Goal: Find contact information: Find contact information

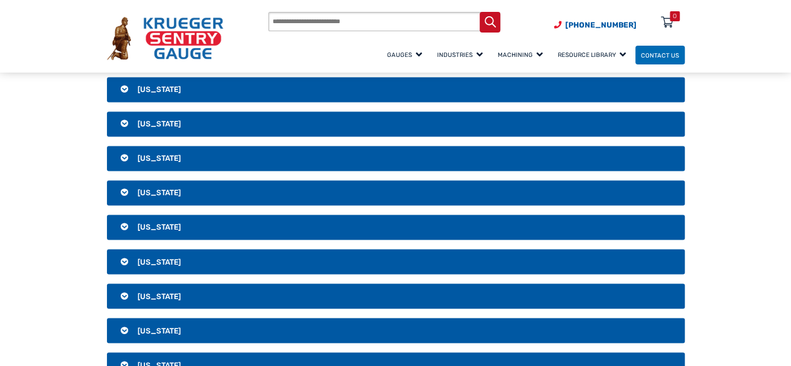
click at [147, 119] on span "[US_STATE]" at bounding box center [159, 123] width 43 height 9
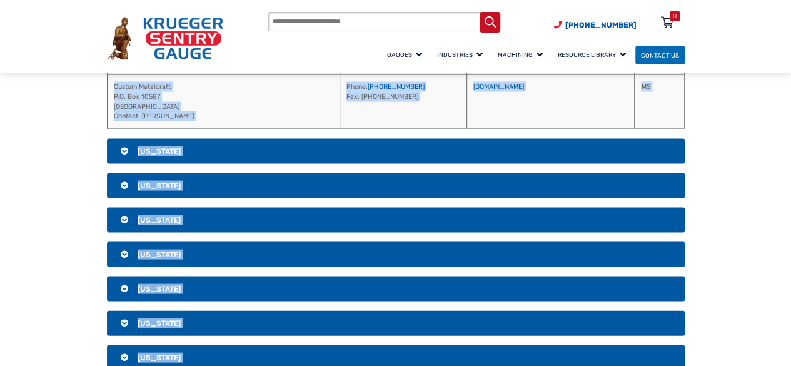
scroll to position [1261, 0]
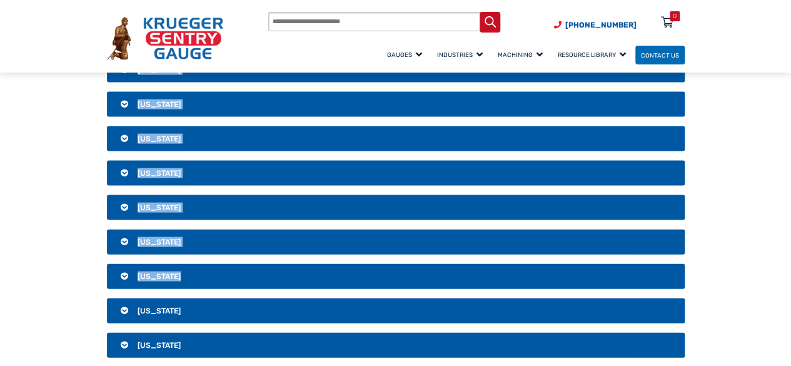
drag, startPoint x: 430, startPoint y: 165, endPoint x: 512, endPoint y: 260, distance: 125.1
copy div "[PHONE_NUMBER] Fax: [PHONE_NUMBER] [DOMAIN_NAME][URL] [PERSON_NAME] Tanks [STRE…"
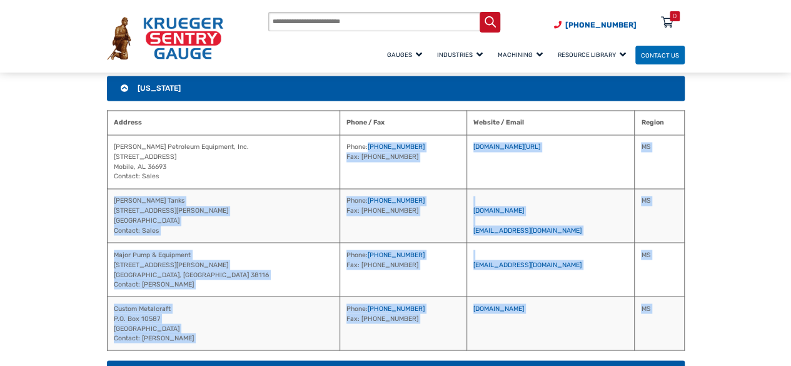
scroll to position [886, 0]
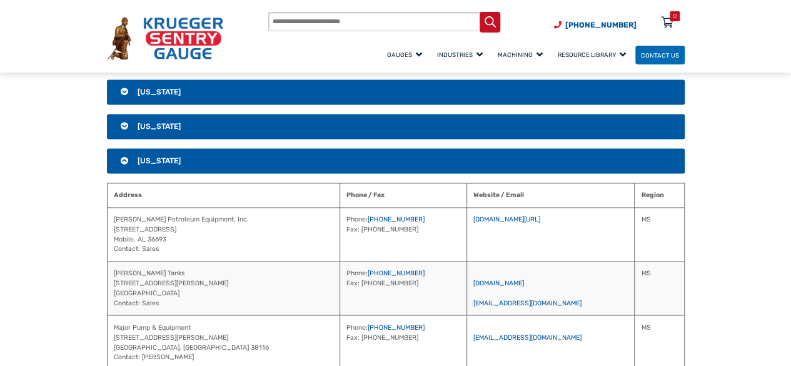
click at [169, 156] on span "[US_STATE]" at bounding box center [159, 160] width 43 height 9
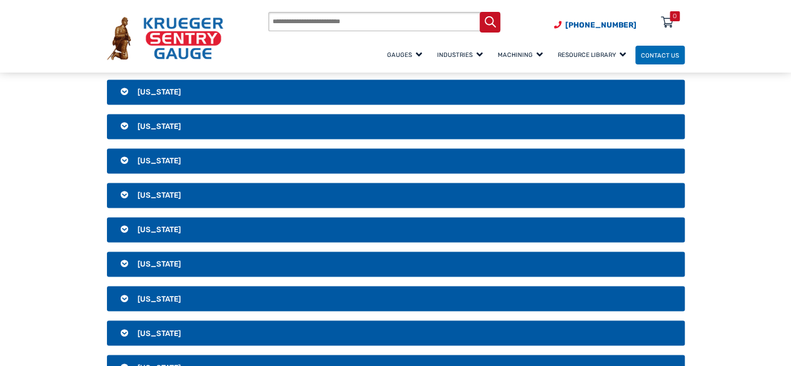
click at [151, 191] on span "[US_STATE]" at bounding box center [159, 195] width 43 height 9
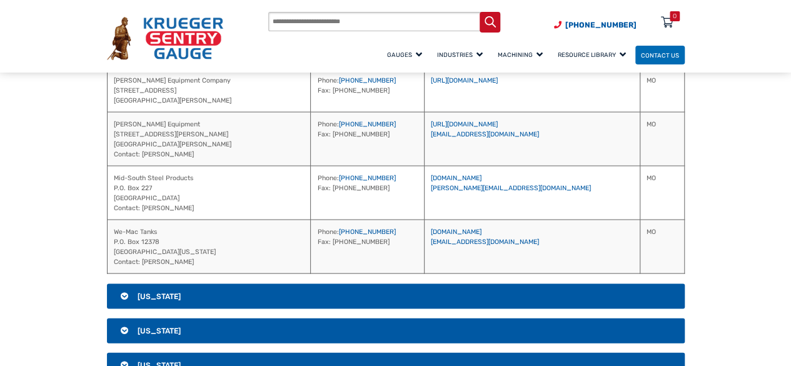
scroll to position [1171, 0]
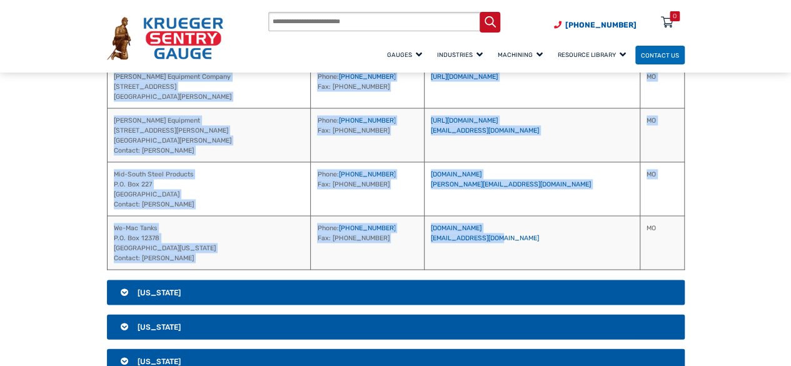
drag, startPoint x: 407, startPoint y: 230, endPoint x: 535, endPoint y: 243, distance: 129.0
click at [535, 243] on table "Address Phone / Fax Website / Email Region Energy Petroleum [STREET_ADDRESS][PE…" at bounding box center [396, 101] width 578 height 338
copy table "Website / Email Region Energy Petroleum [STREET_ADDRESS][PERSON_NAME] [GEOGRAPH…"
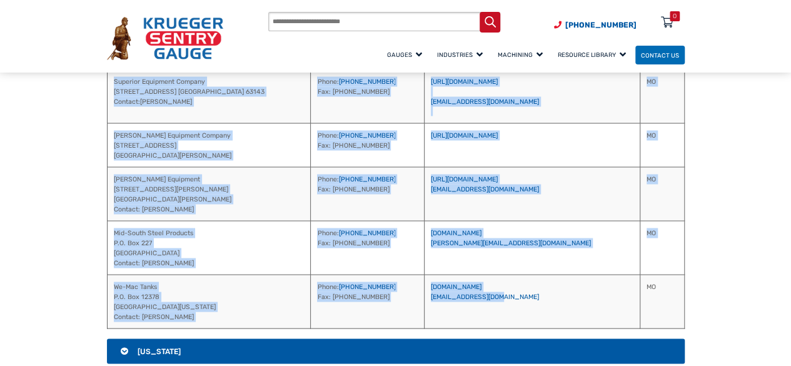
scroll to position [921, 0]
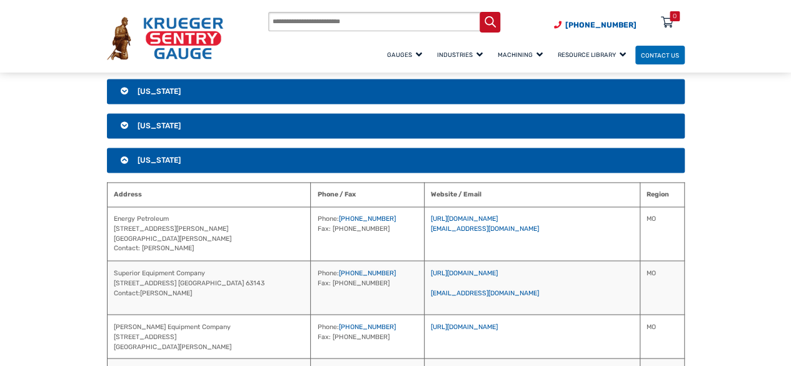
click at [164, 156] on span "[US_STATE]" at bounding box center [159, 160] width 43 height 9
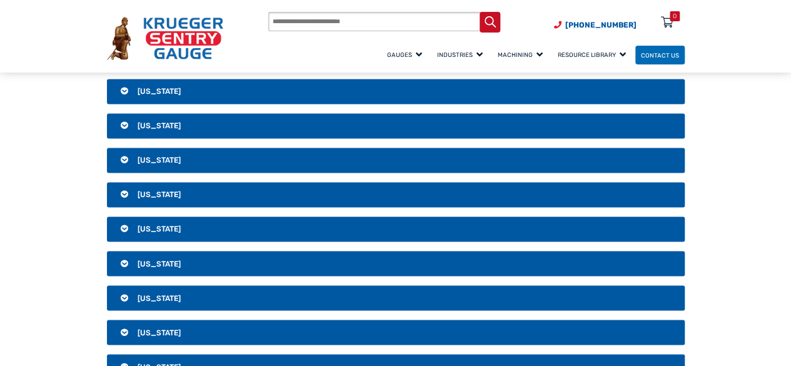
click at [164, 190] on span "[US_STATE]" at bounding box center [159, 194] width 43 height 9
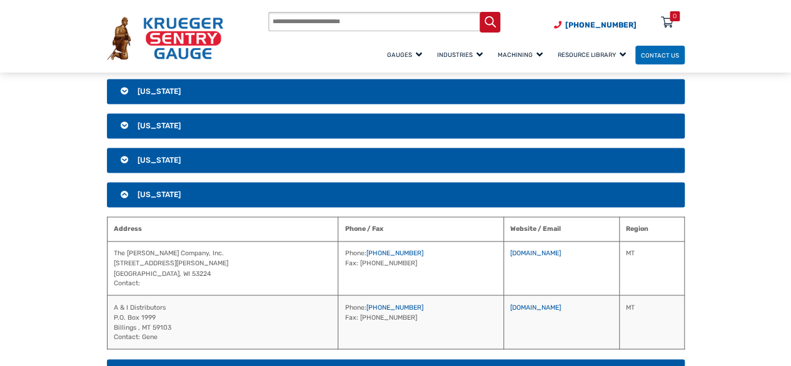
click at [151, 191] on span "[US_STATE]" at bounding box center [159, 194] width 43 height 9
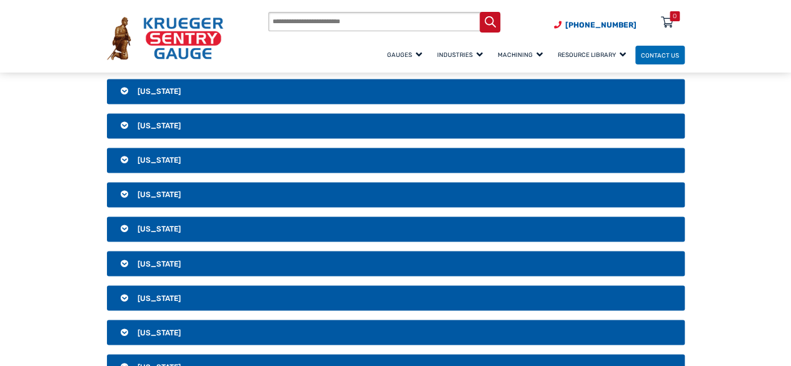
click at [146, 225] on span "[US_STATE]" at bounding box center [159, 229] width 43 height 9
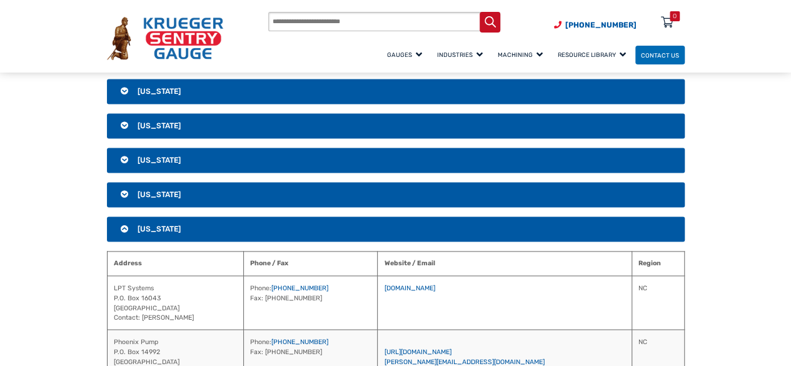
scroll to position [1046, 0]
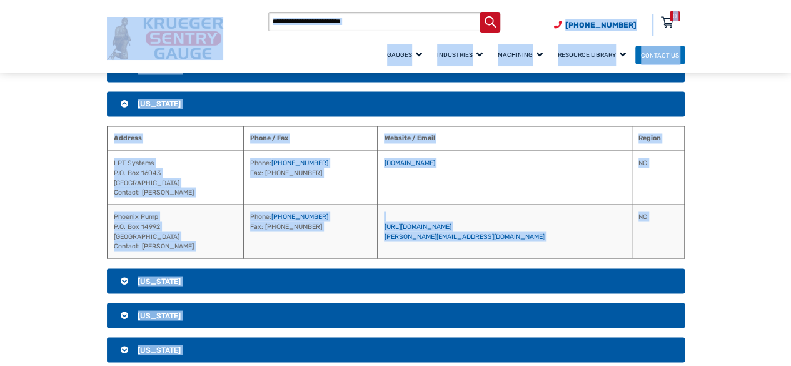
copy body "Lore ip Dolorsi (997) 444-5702 Ametconse Adipiscingel Seddo Ei Tempori u Labor …"
click at [150, 99] on span "[US_STATE]" at bounding box center [159, 103] width 43 height 9
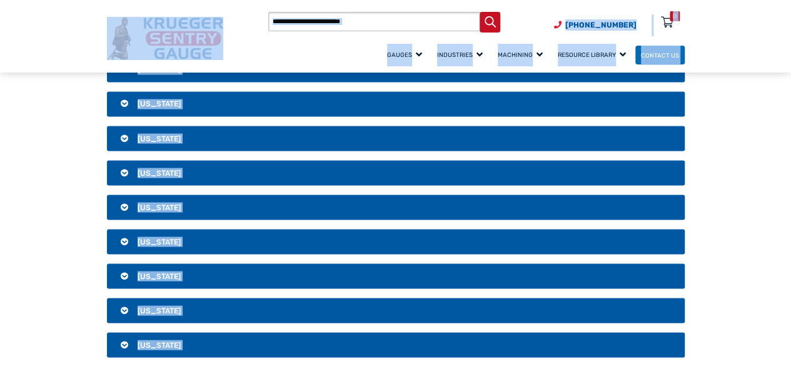
click at [141, 134] on span "[US_STATE]" at bounding box center [159, 138] width 43 height 9
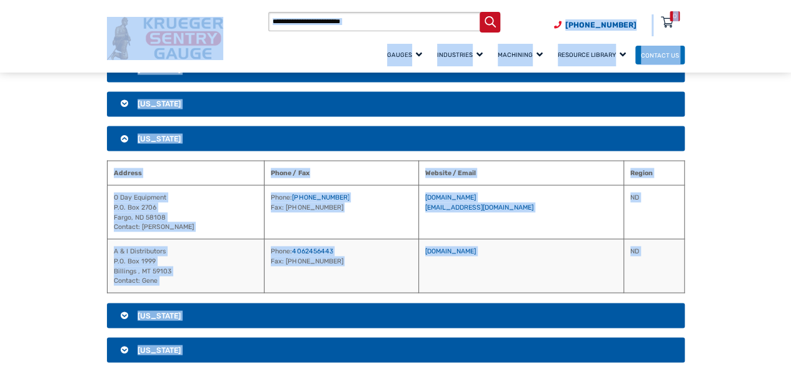
click at [156, 134] on span "[US_STATE]" at bounding box center [159, 138] width 43 height 9
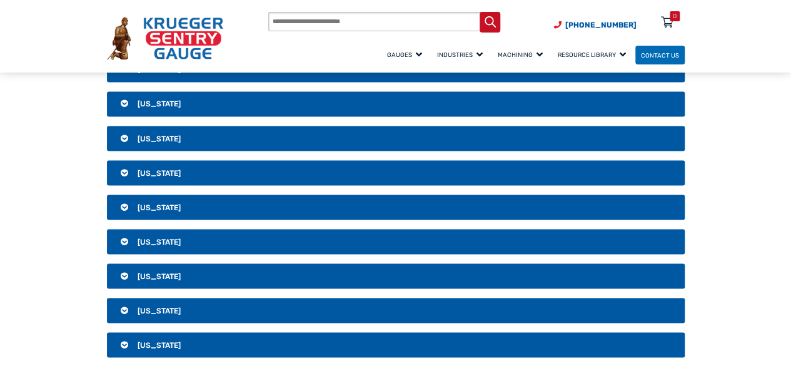
click at [158, 168] on span "[US_STATE]" at bounding box center [159, 172] width 43 height 9
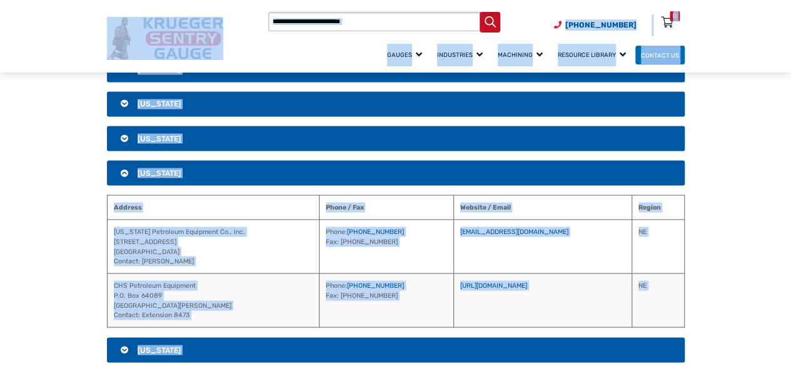
copy body "Lore ip Dolorsi (997) 444-5702 Ametconse Adipiscingel Seddo Ei Tempori u Labor …"
click at [156, 170] on span "[US_STATE]" at bounding box center [159, 172] width 43 height 9
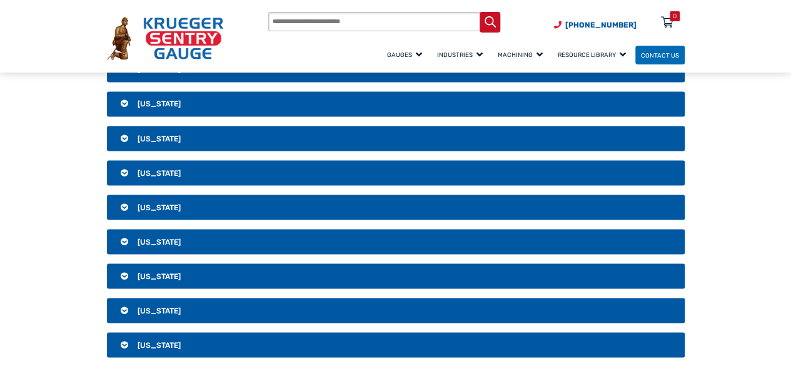
click at [161, 203] on span "[US_STATE]" at bounding box center [159, 207] width 43 height 9
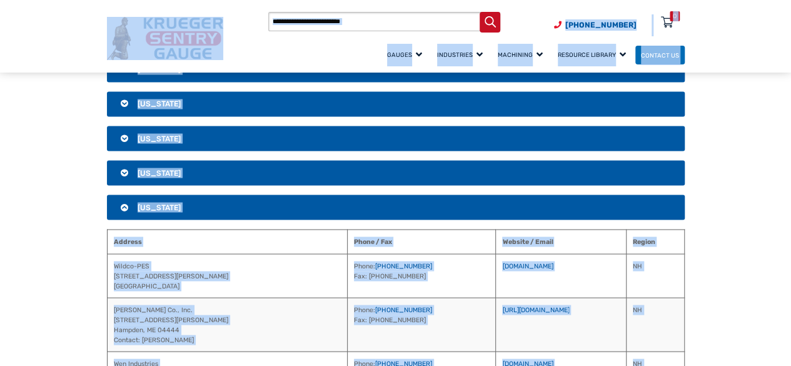
copy body "Lore ip Dolorsi (997) 444-5702 Ametconse Adipiscingel Seddo Ei Tempori u Labor …"
click at [155, 203] on span "[US_STATE]" at bounding box center [159, 207] width 43 height 9
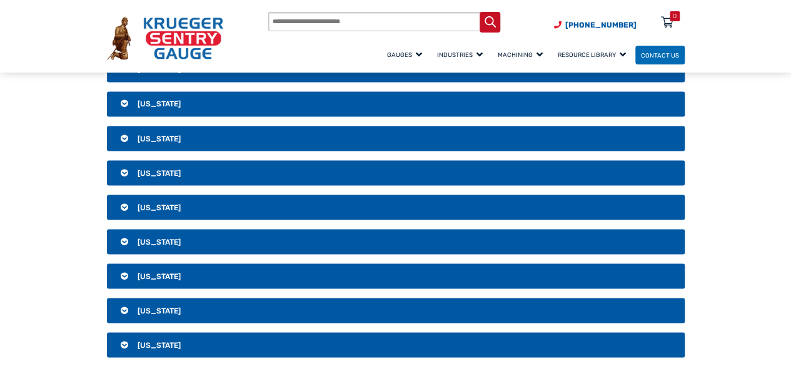
click at [151, 237] on span "[US_STATE]" at bounding box center [159, 241] width 43 height 9
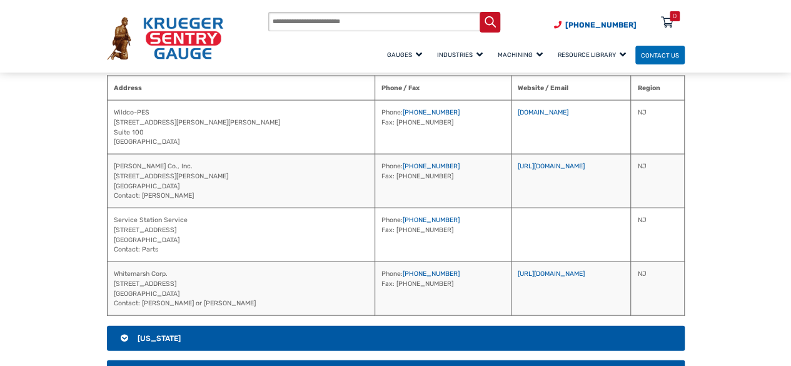
scroll to position [1171, 0]
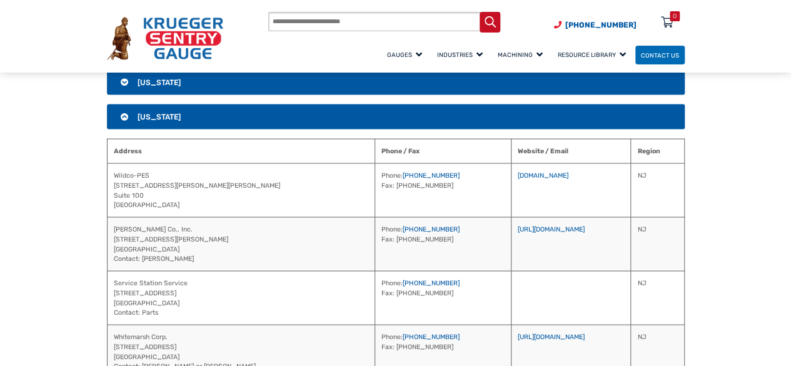
click at [160, 112] on span "[US_STATE]" at bounding box center [159, 116] width 43 height 9
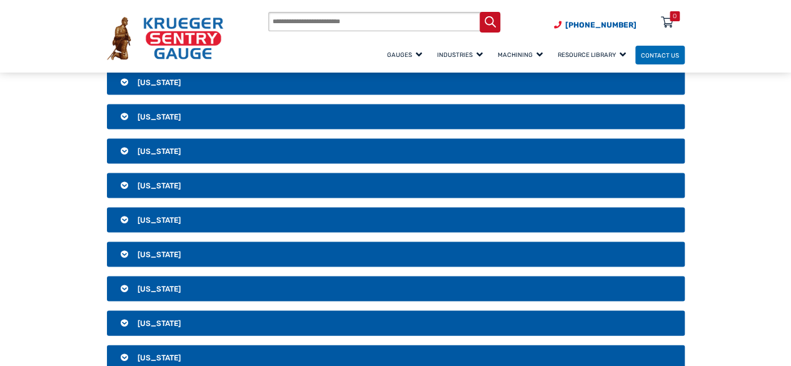
click at [167, 146] on span "[US_STATE]" at bounding box center [159, 150] width 43 height 9
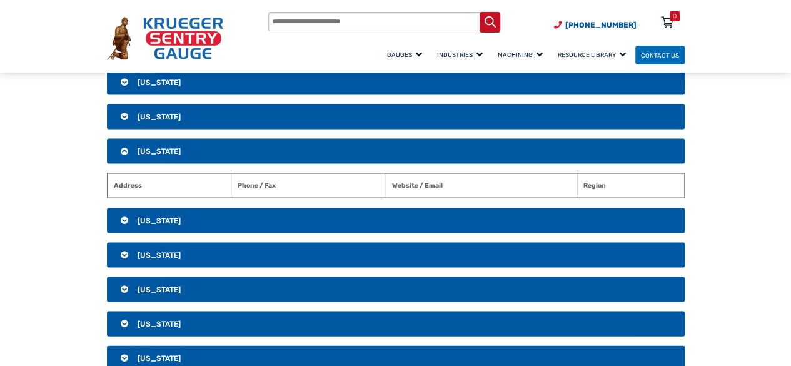
click at [166, 210] on h3 "[US_STATE]" at bounding box center [396, 220] width 578 height 25
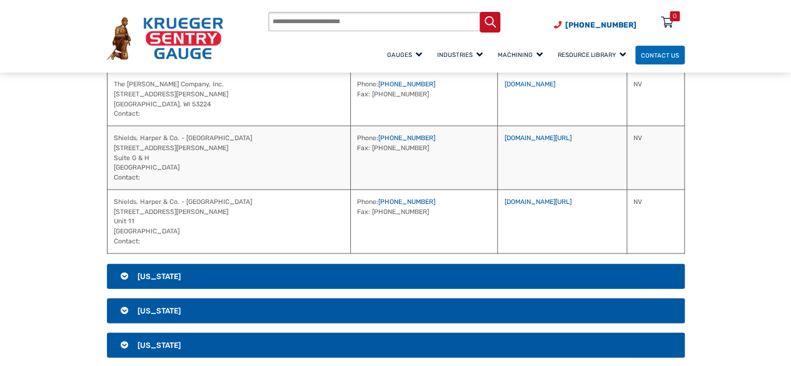
scroll to position [1359, 0]
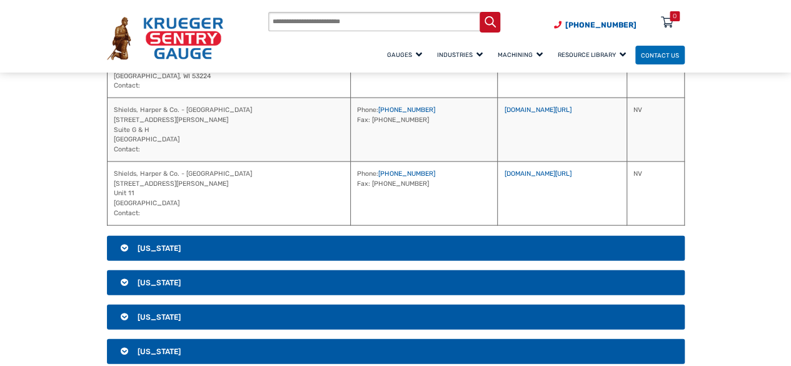
click at [158, 244] on span "[US_STATE]" at bounding box center [159, 248] width 43 height 9
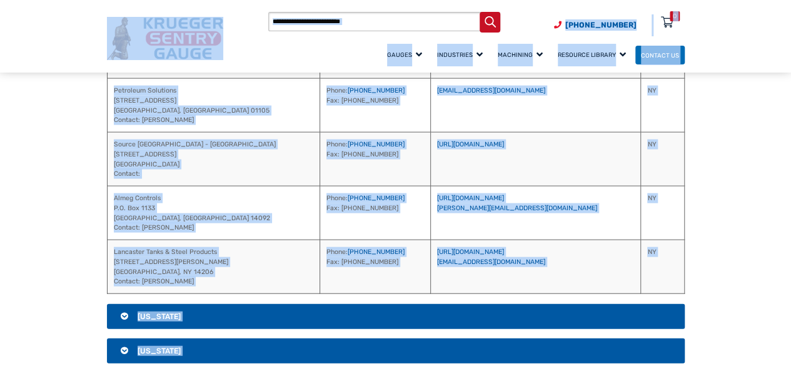
copy body "Lore ip Dolorsi (997) 444-5702 Ametconse Adipiscingel Seddo Ei Tempori u Labor …"
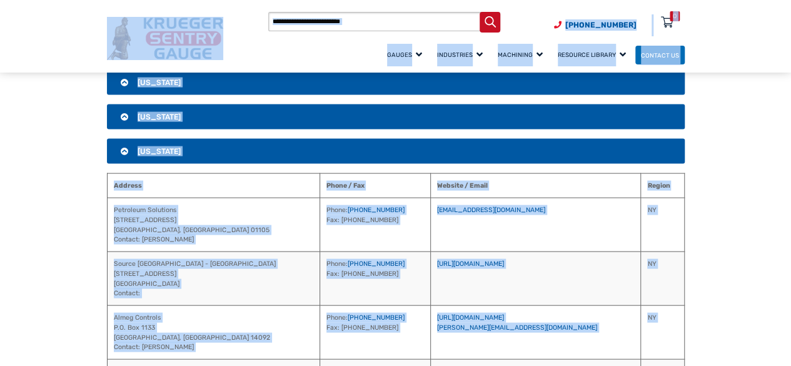
scroll to position [1234, 0]
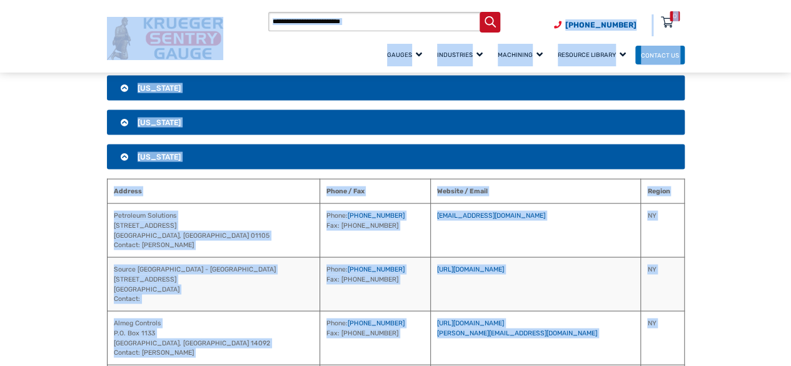
click at [152, 153] on span "[US_STATE]" at bounding box center [159, 157] width 43 height 9
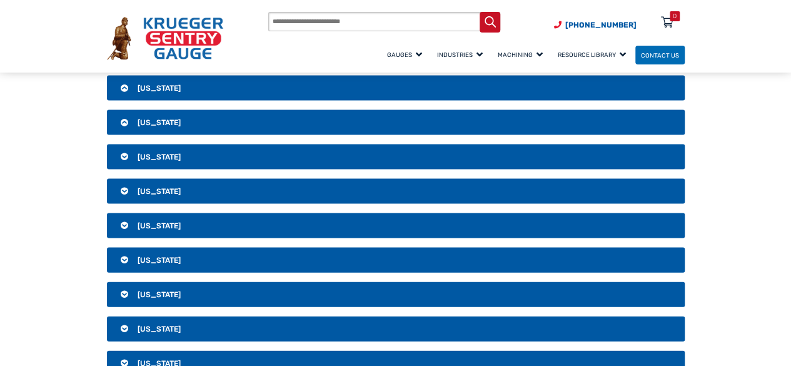
click at [148, 188] on span "[US_STATE]" at bounding box center [159, 191] width 43 height 9
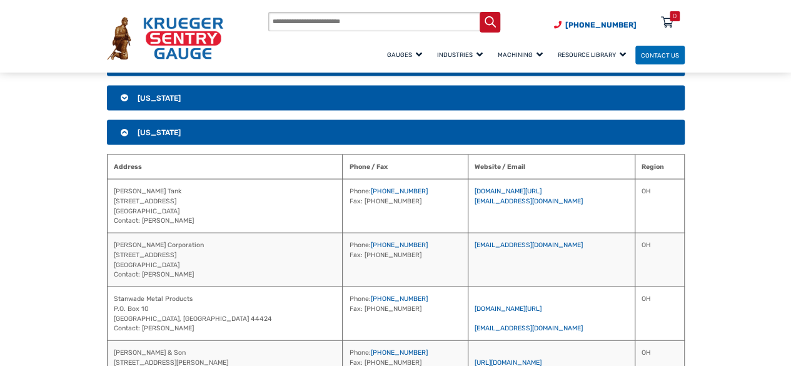
scroll to position [1421, 0]
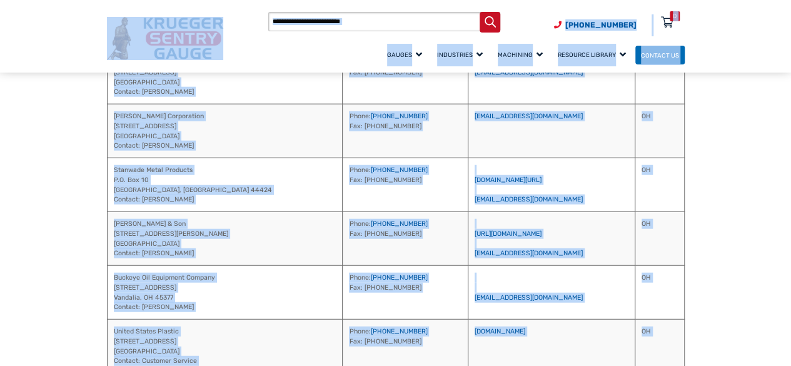
copy body "Lore ip Dolorsi (997) 444-5702 Ametconse Adipiscingel Seddo Ei Tempori u Labor …"
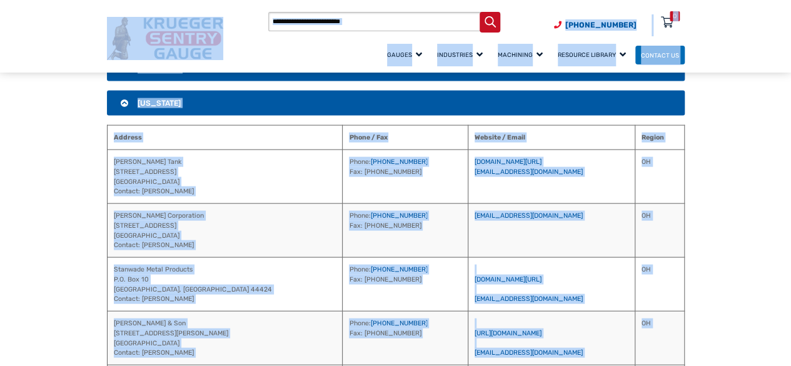
scroll to position [1296, 0]
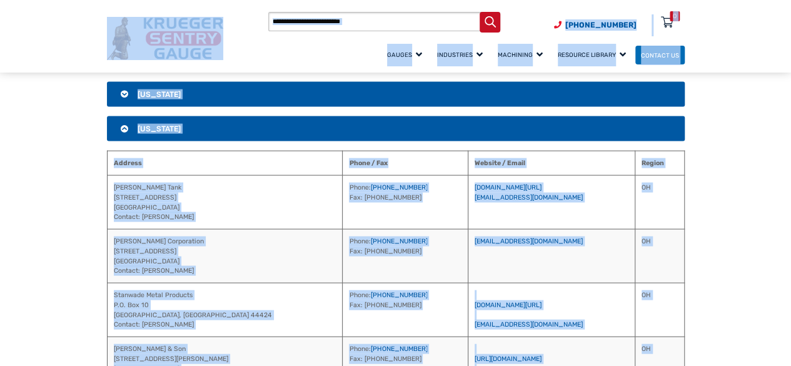
click at [150, 124] on span "[US_STATE]" at bounding box center [159, 128] width 43 height 9
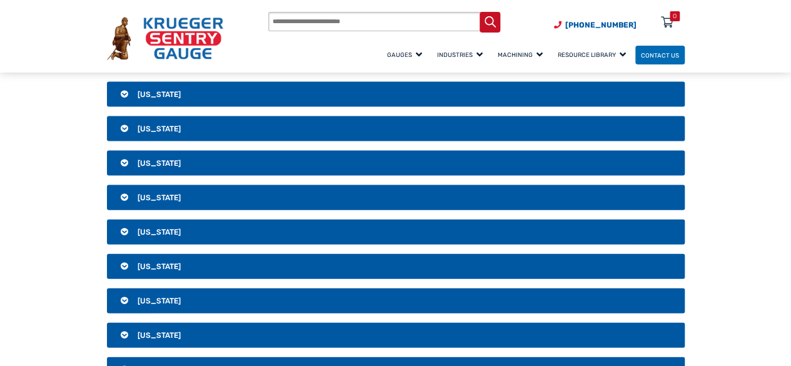
click at [150, 159] on span "[US_STATE]" at bounding box center [159, 163] width 43 height 9
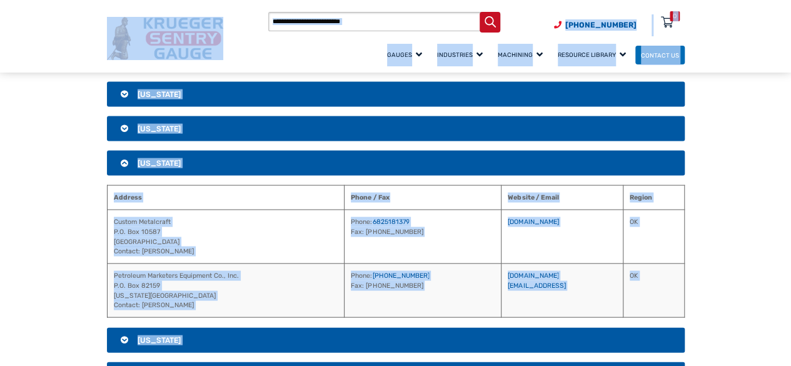
copy body "Lore ip Dolorsi (997) 444-5702 Ametconse Adipiscingel Seddo Ei Tempori u Labor …"
click at [143, 159] on span "[US_STATE]" at bounding box center [159, 163] width 43 height 9
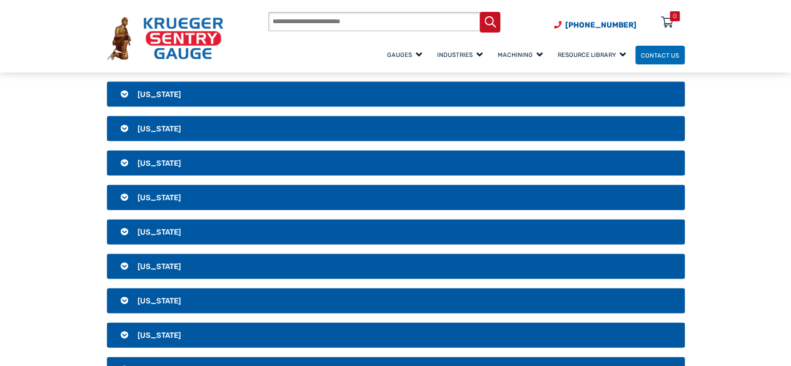
click at [151, 193] on span "[US_STATE]" at bounding box center [159, 197] width 43 height 9
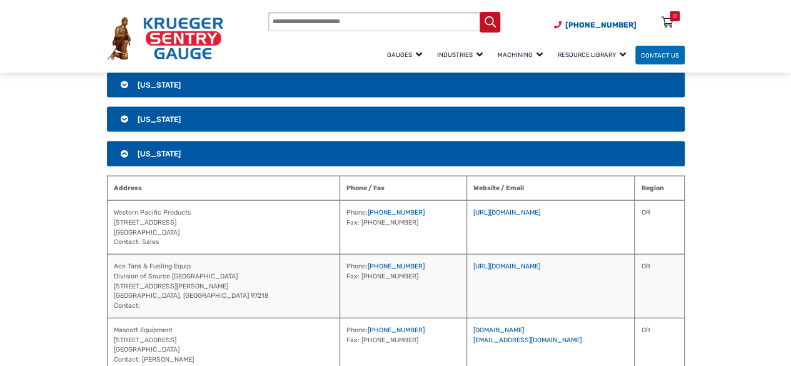
scroll to position [1359, 0]
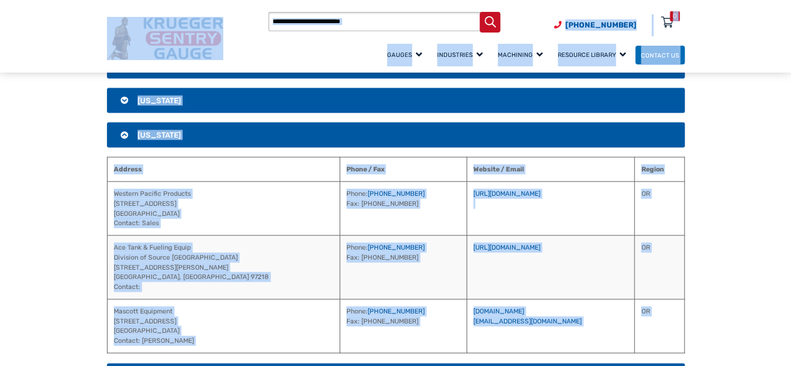
copy body "Lore ip Dolorsi (997) 444-5702 Ametconse Adipiscingel Seddo Ei Tempori u Labor …"
click at [150, 131] on span "[US_STATE]" at bounding box center [159, 135] width 43 height 9
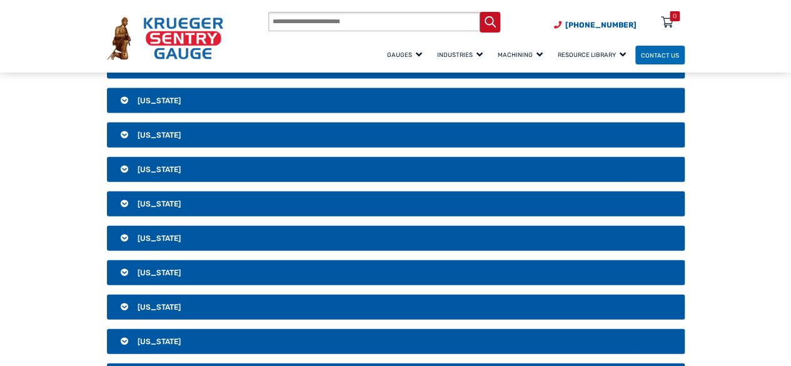
click at [153, 165] on span "[US_STATE]" at bounding box center [159, 169] width 43 height 9
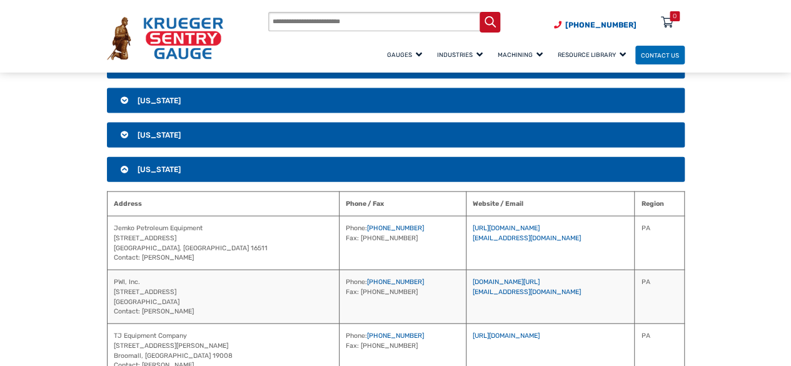
scroll to position [1484, 0]
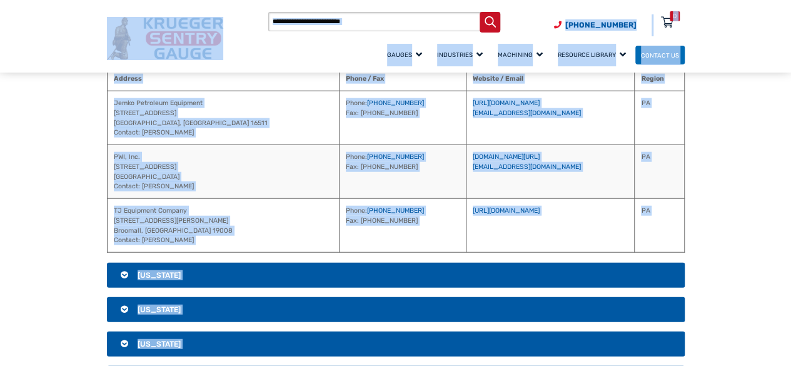
copy body "Lore ip Dolorsi (997) 444-5702 Ametconse Adipiscingel Seddo Ei Tempori u Labor …"
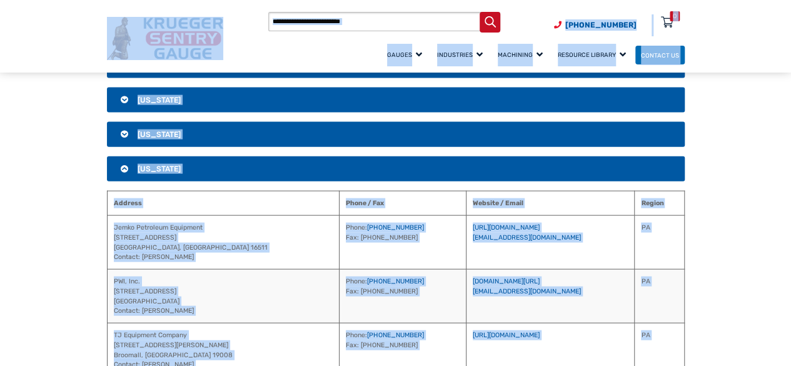
scroll to position [1359, 0]
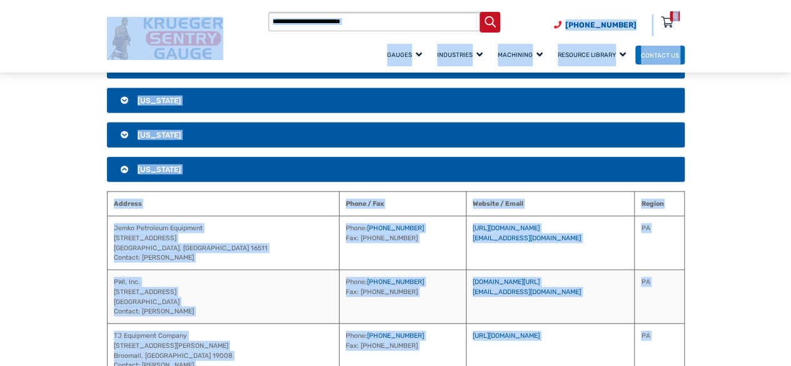
click at [173, 165] on span "[US_STATE]" at bounding box center [159, 169] width 43 height 9
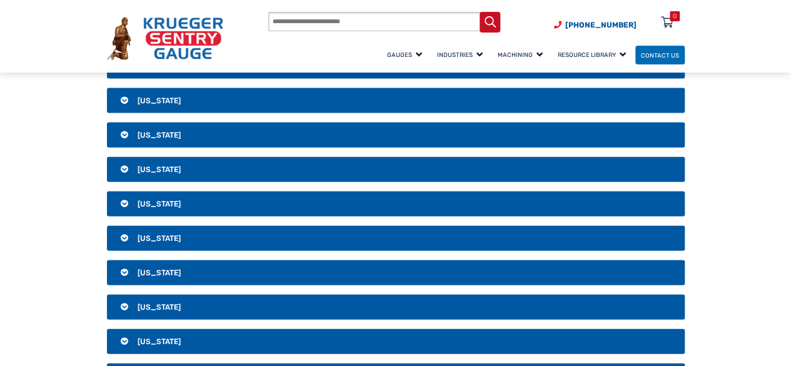
click at [161, 200] on span "[US_STATE]" at bounding box center [159, 204] width 43 height 9
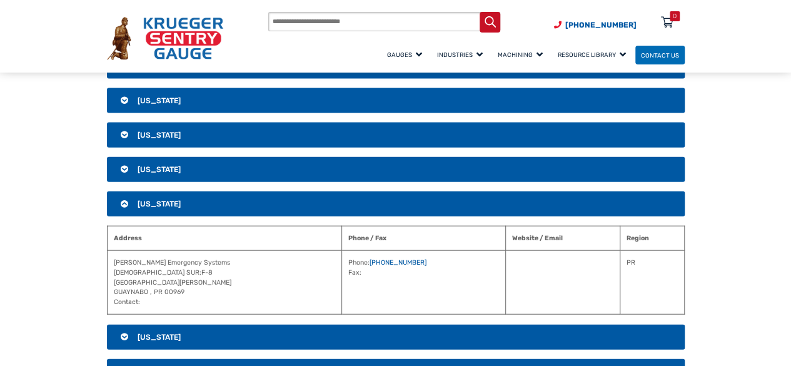
click at [161, 200] on span "[US_STATE]" at bounding box center [159, 204] width 43 height 9
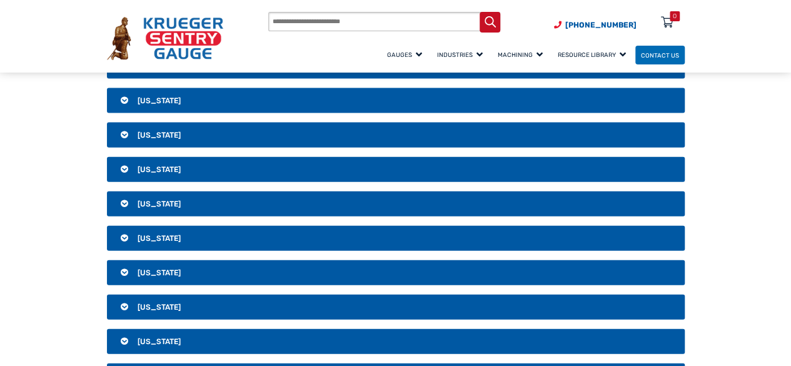
click at [159, 234] on span "[US_STATE]" at bounding box center [159, 238] width 43 height 9
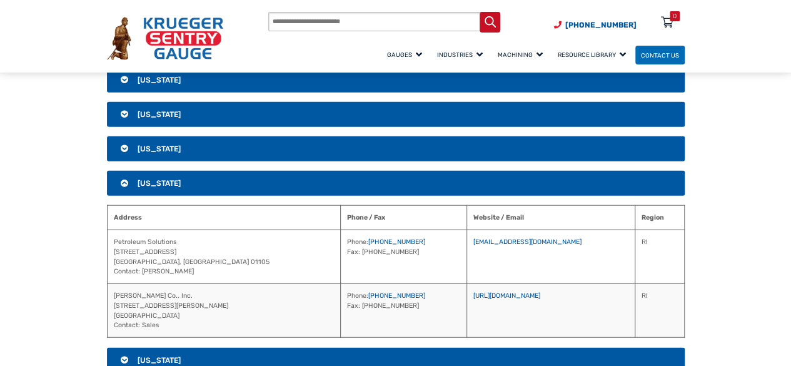
scroll to position [1484, 0]
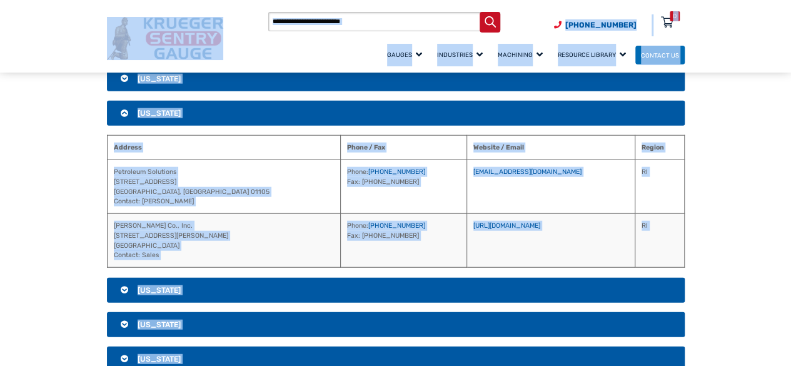
click at [171, 109] on span "[US_STATE]" at bounding box center [159, 113] width 43 height 9
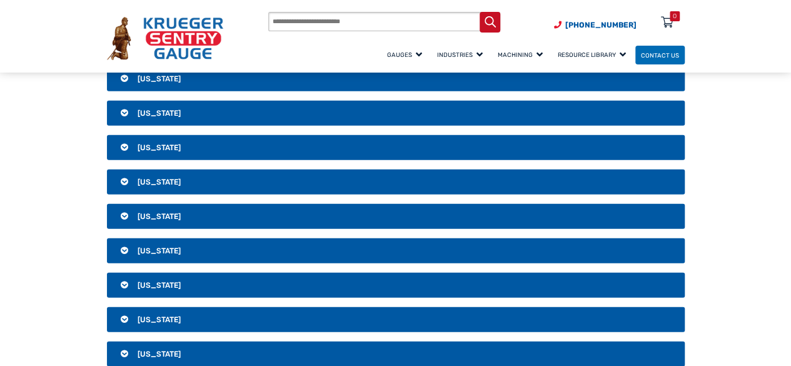
click at [175, 143] on span "[US_STATE]" at bounding box center [159, 147] width 43 height 9
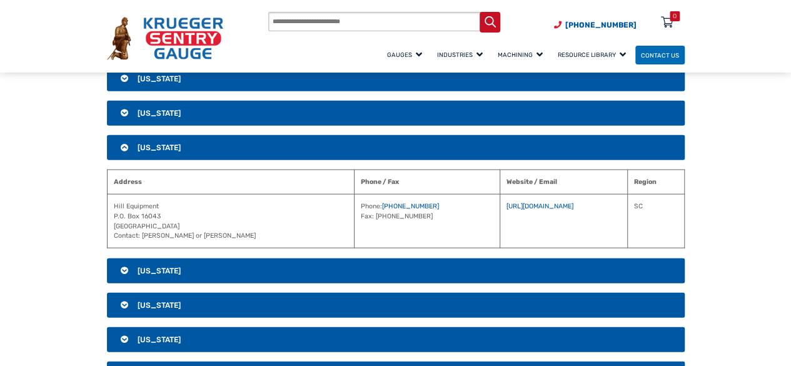
click at [175, 143] on span "[US_STATE]" at bounding box center [159, 147] width 43 height 9
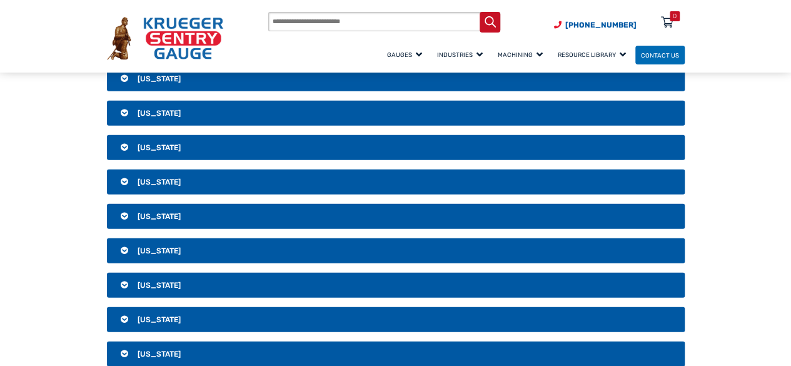
click at [156, 178] on span "[US_STATE]" at bounding box center [159, 182] width 43 height 9
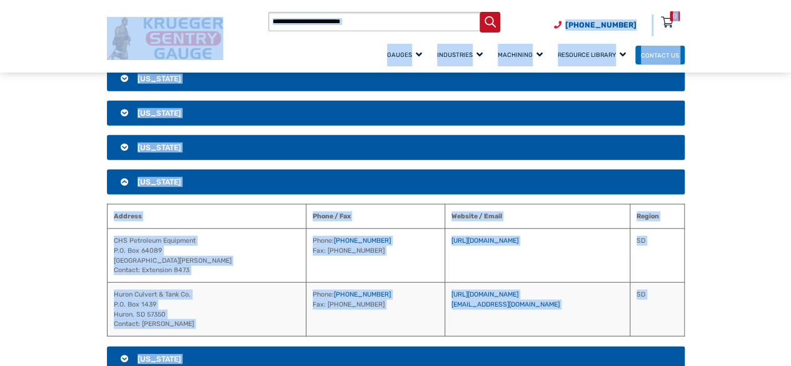
click at [145, 178] on span "[US_STATE]" at bounding box center [159, 182] width 43 height 9
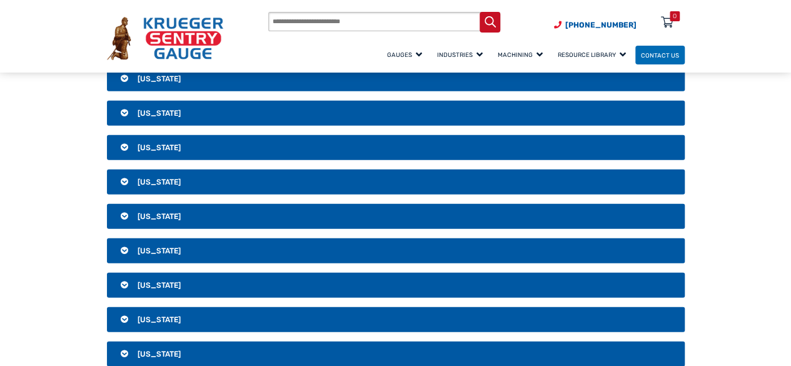
click at [145, 212] on span "[US_STATE]" at bounding box center [159, 216] width 43 height 9
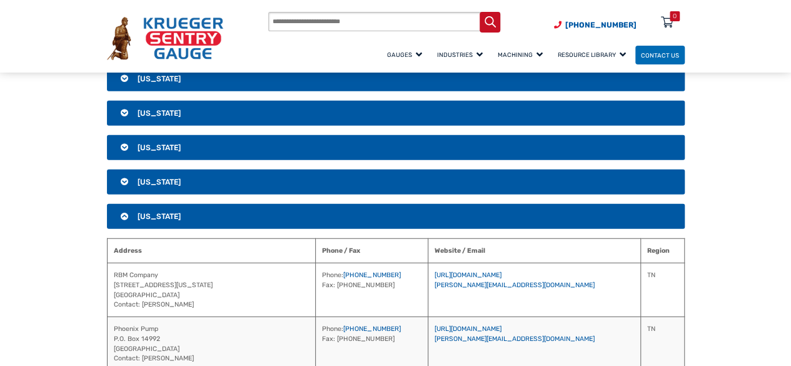
scroll to position [1609, 0]
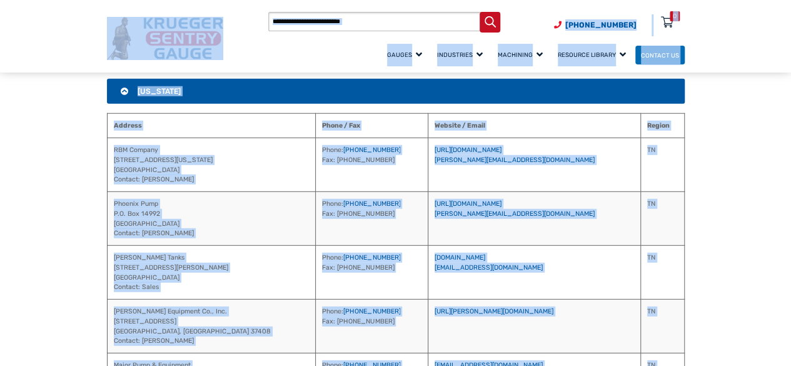
click at [158, 87] on span "[US_STATE]" at bounding box center [159, 91] width 43 height 9
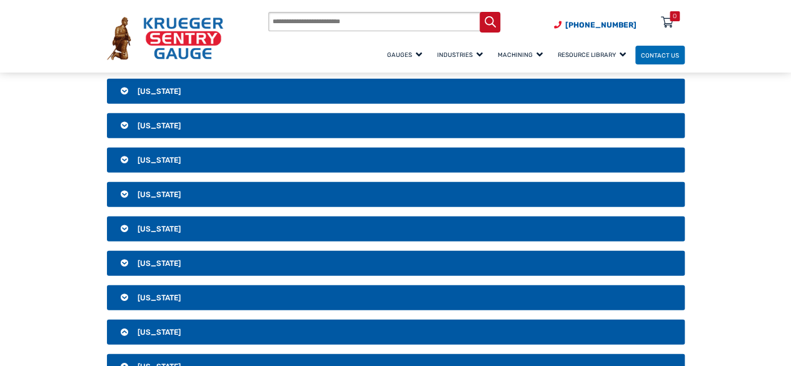
click at [156, 121] on span "[US_STATE]" at bounding box center [159, 125] width 43 height 9
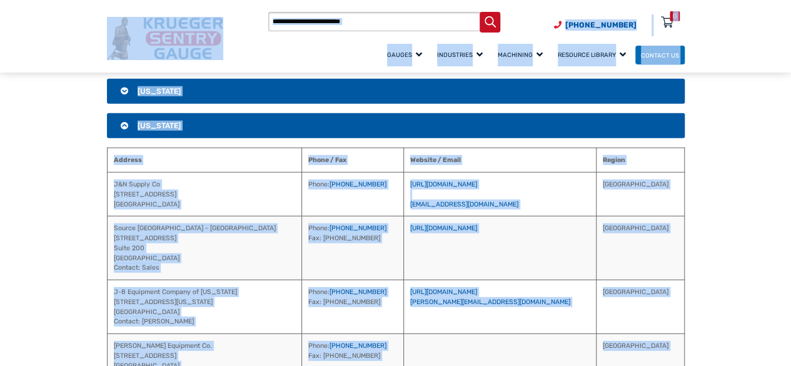
click at [140, 121] on span "[US_STATE]" at bounding box center [159, 125] width 43 height 9
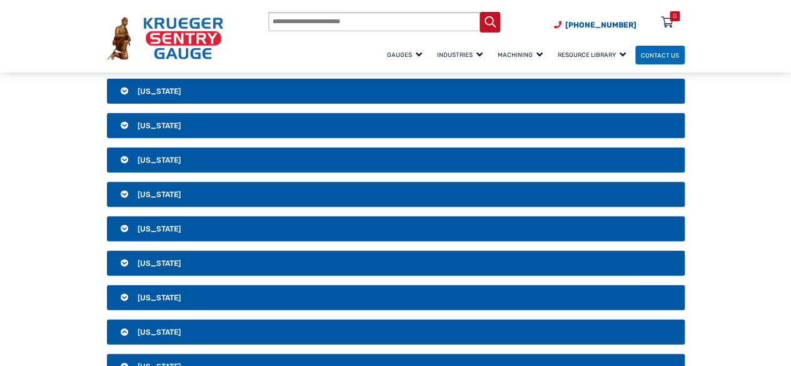
click at [143, 156] on span "[US_STATE]" at bounding box center [159, 160] width 43 height 9
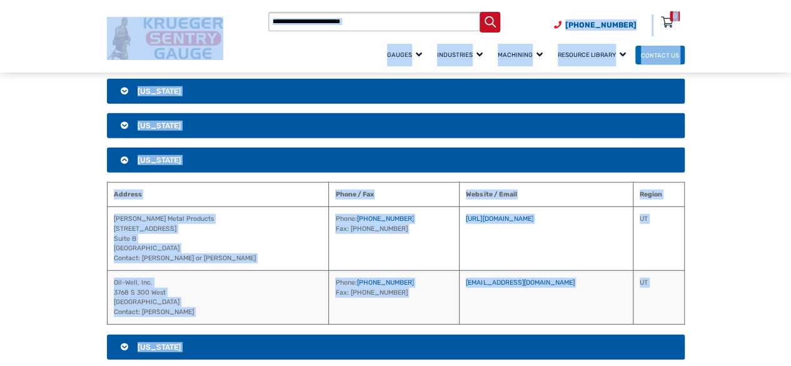
click at [145, 156] on span "[US_STATE]" at bounding box center [159, 160] width 43 height 9
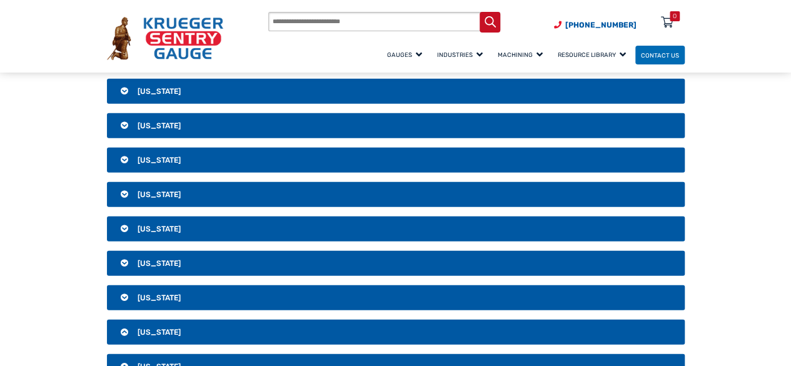
click at [149, 190] on span "[US_STATE]" at bounding box center [159, 194] width 43 height 9
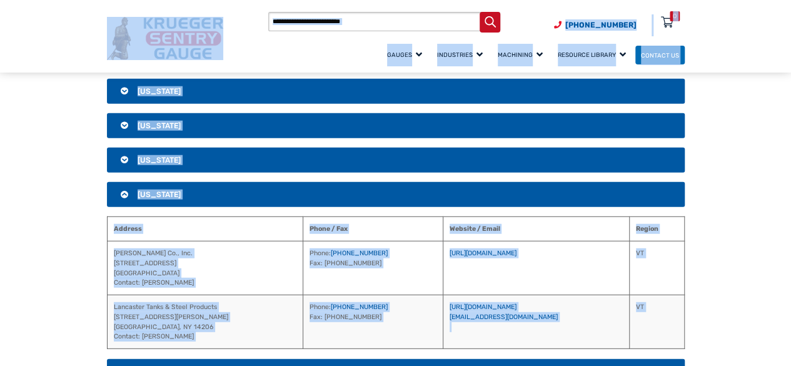
click at [150, 190] on span "[US_STATE]" at bounding box center [159, 194] width 43 height 9
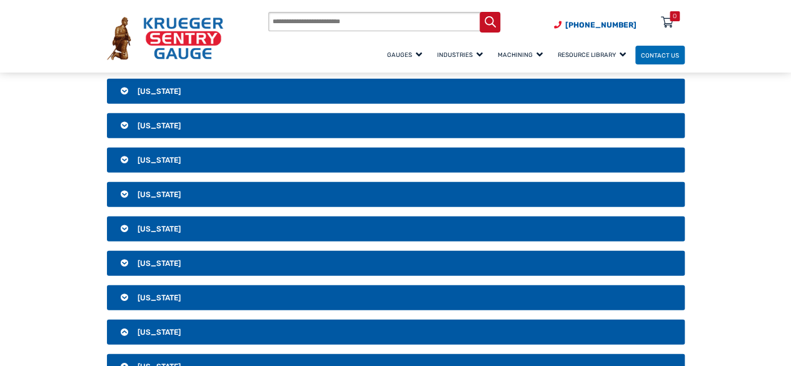
click at [154, 190] on span "[US_STATE]" at bounding box center [159, 194] width 43 height 9
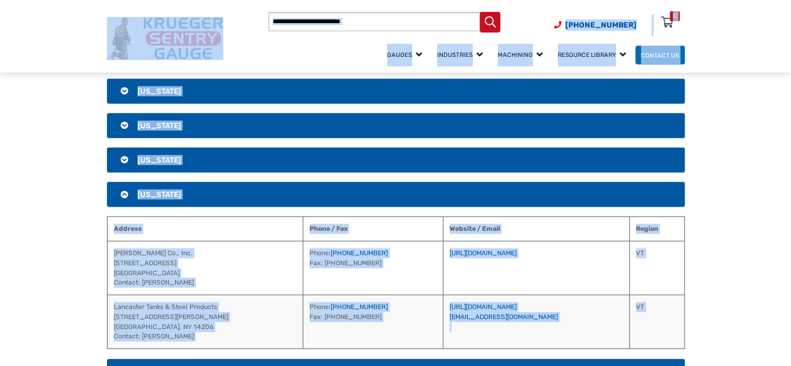
click at [156, 190] on span "[US_STATE]" at bounding box center [159, 194] width 43 height 9
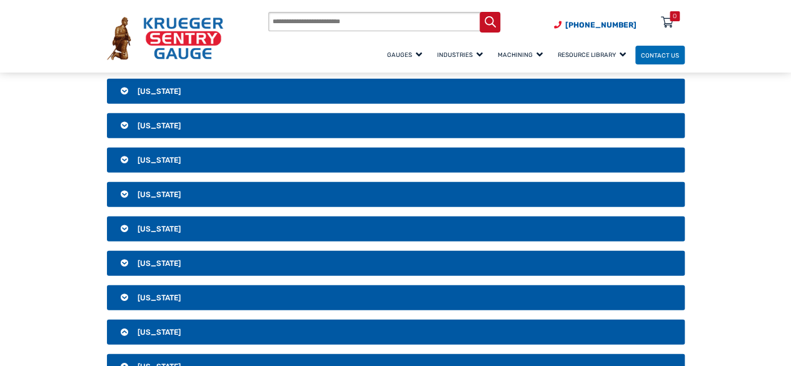
click at [148, 225] on span "[US_STATE]" at bounding box center [159, 229] width 43 height 9
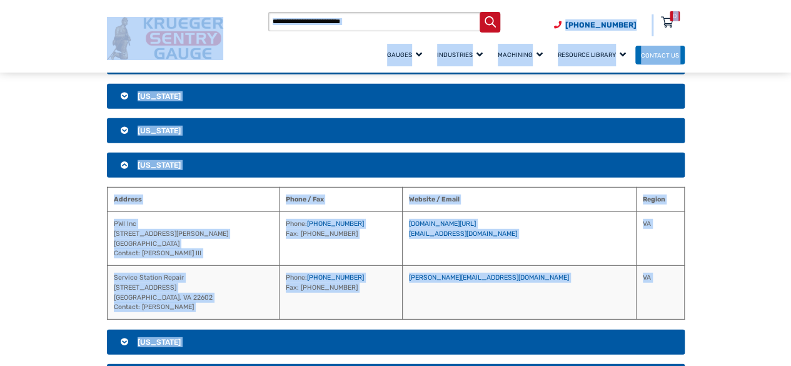
scroll to position [1672, 0]
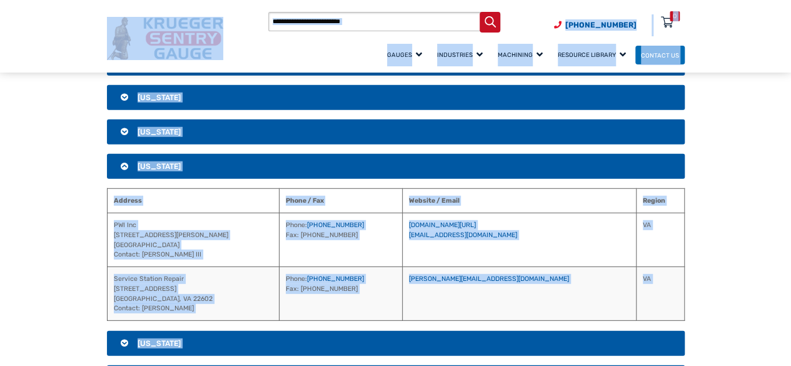
click at [163, 162] on span "[US_STATE]" at bounding box center [159, 166] width 43 height 9
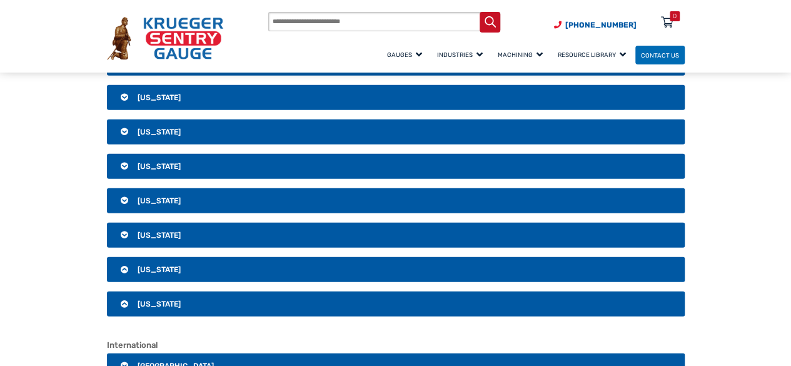
click at [184, 191] on h3 "[US_STATE]" at bounding box center [396, 200] width 578 height 25
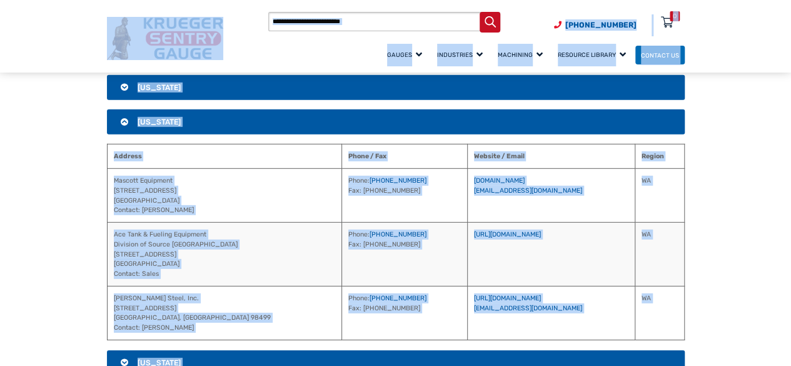
scroll to position [1734, 0]
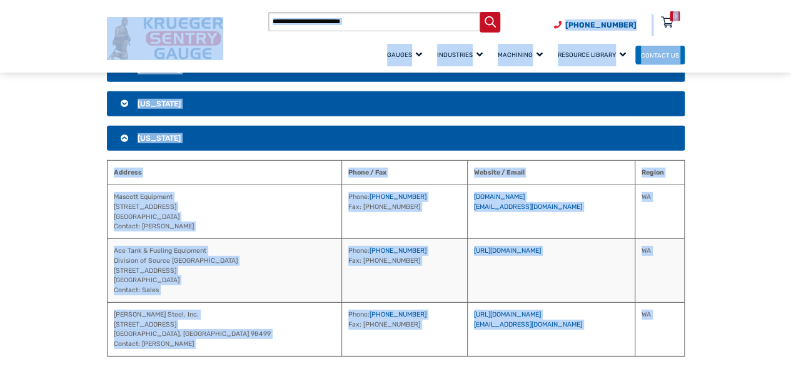
click at [165, 134] on span "[US_STATE]" at bounding box center [159, 138] width 43 height 9
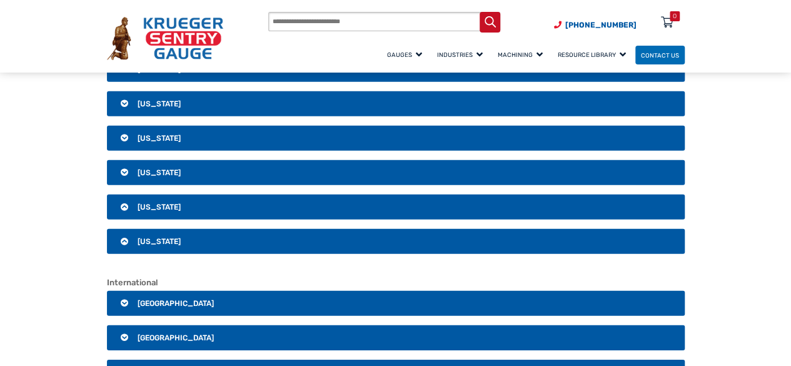
click at [157, 168] on span "[US_STATE]" at bounding box center [159, 172] width 43 height 9
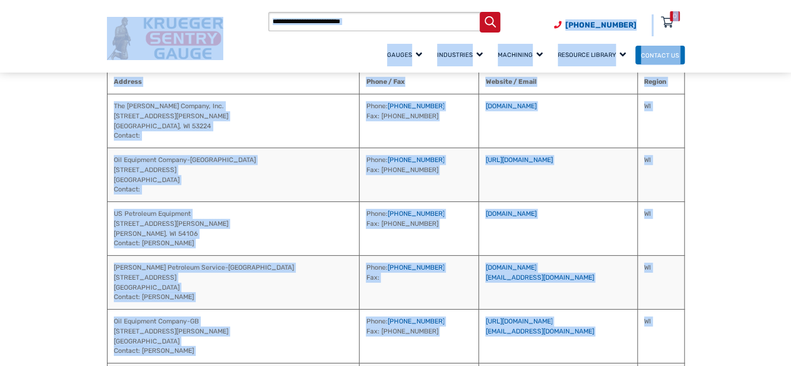
scroll to position [1672, 0]
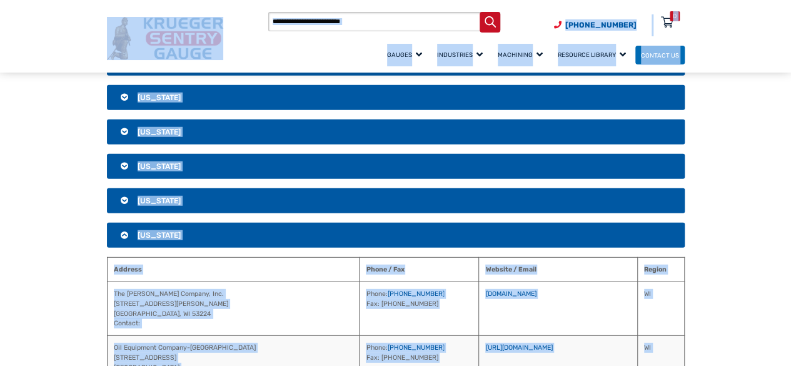
click at [160, 231] on span "[US_STATE]" at bounding box center [159, 235] width 43 height 9
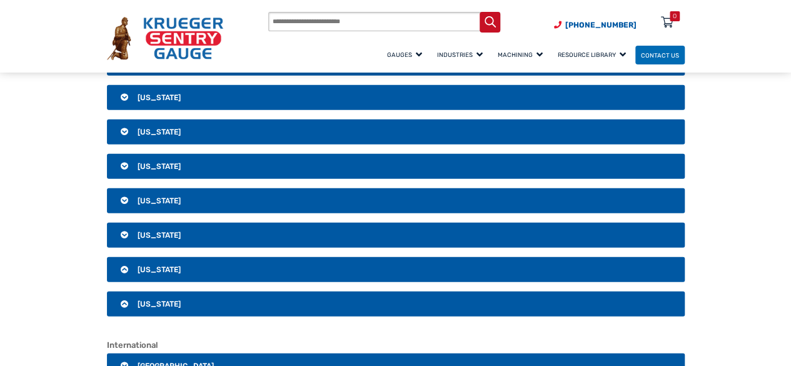
click at [159, 265] on span "[US_STATE]" at bounding box center [159, 269] width 43 height 9
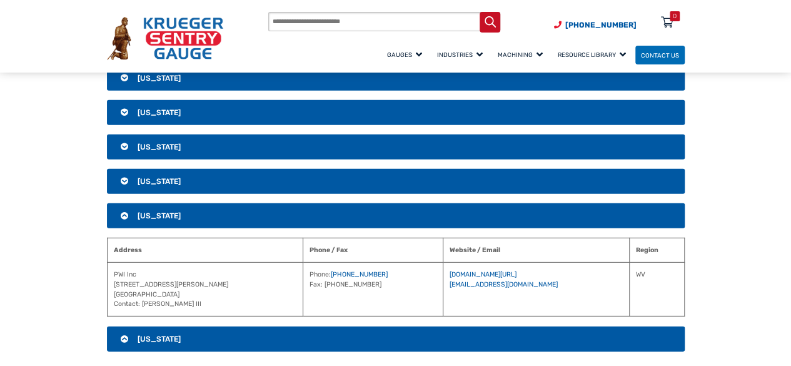
scroll to position [1797, 0]
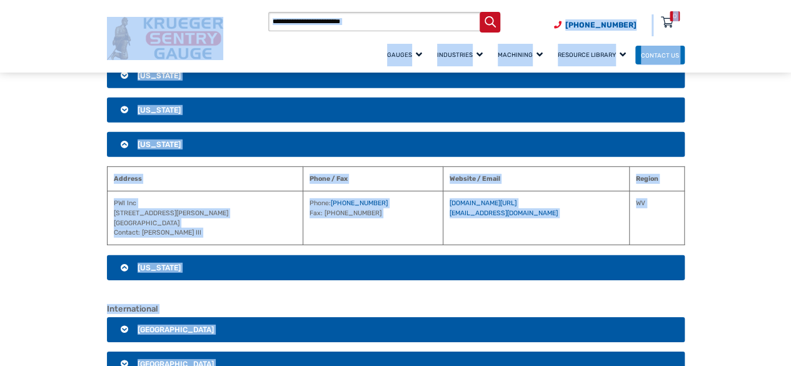
click at [153, 132] on h3 "[US_STATE]" at bounding box center [396, 144] width 578 height 25
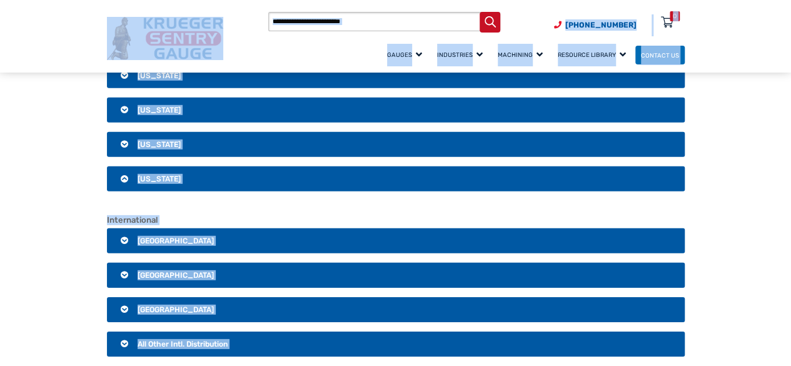
click at [151, 175] on span "[US_STATE]" at bounding box center [159, 179] width 43 height 9
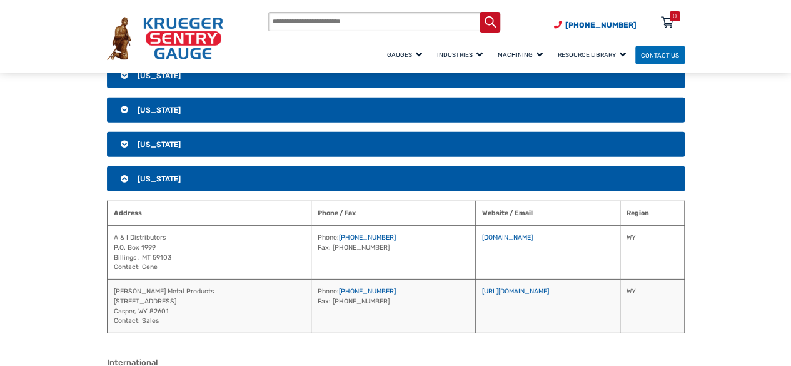
click at [161, 175] on span "[US_STATE]" at bounding box center [159, 179] width 43 height 9
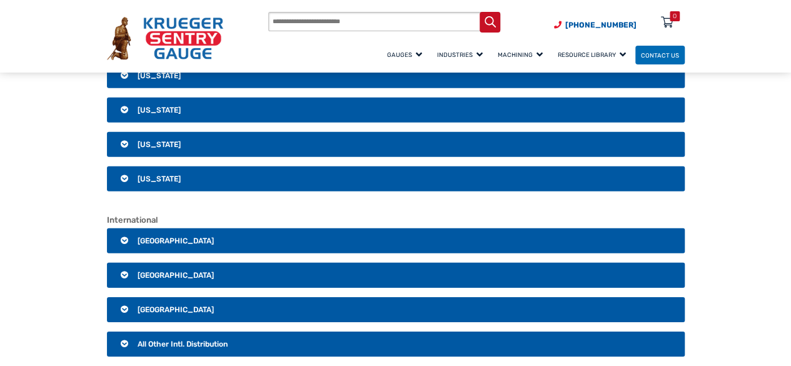
click at [153, 236] on span "[GEOGRAPHIC_DATA]" at bounding box center [176, 240] width 76 height 9
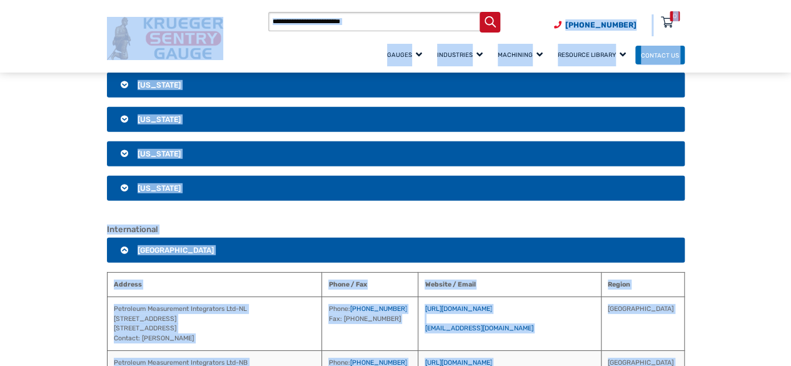
scroll to position [1859, 0]
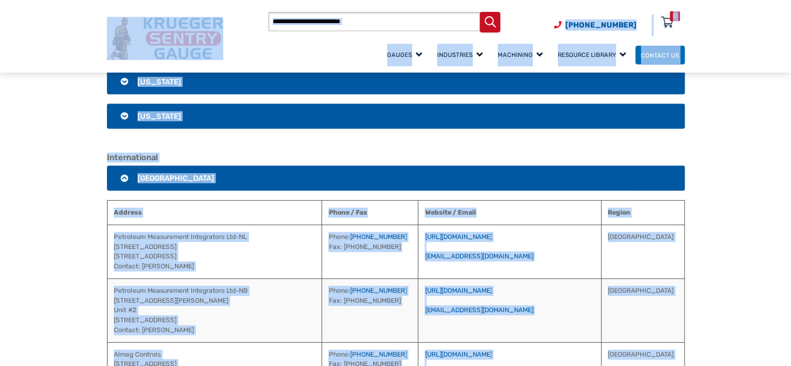
click at [148, 174] on span "[GEOGRAPHIC_DATA]" at bounding box center [176, 178] width 76 height 9
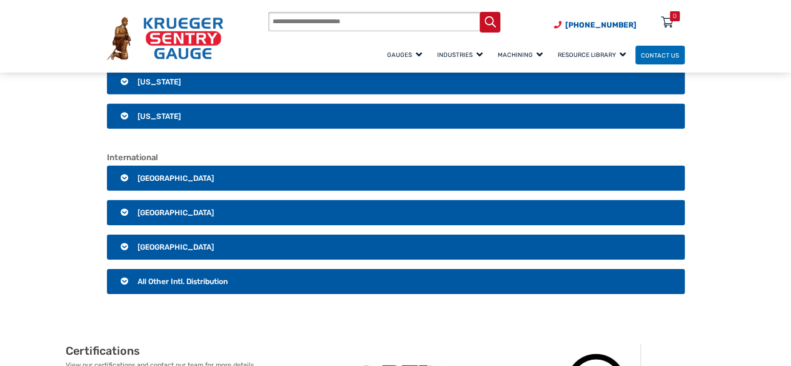
click at [154, 208] on span "[GEOGRAPHIC_DATA]" at bounding box center [176, 212] width 76 height 9
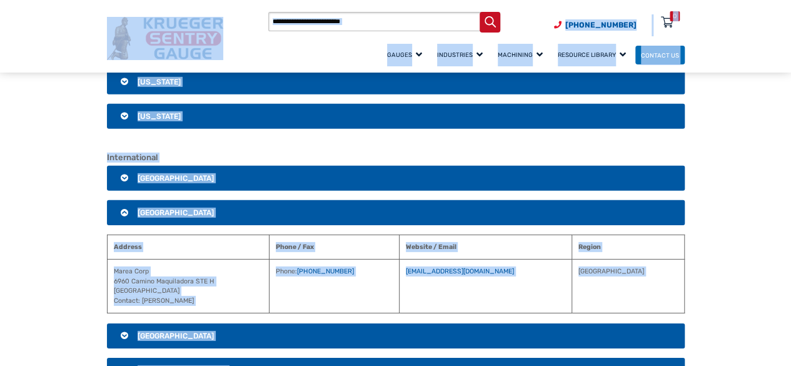
click at [150, 208] on span "[GEOGRAPHIC_DATA]" at bounding box center [176, 212] width 76 height 9
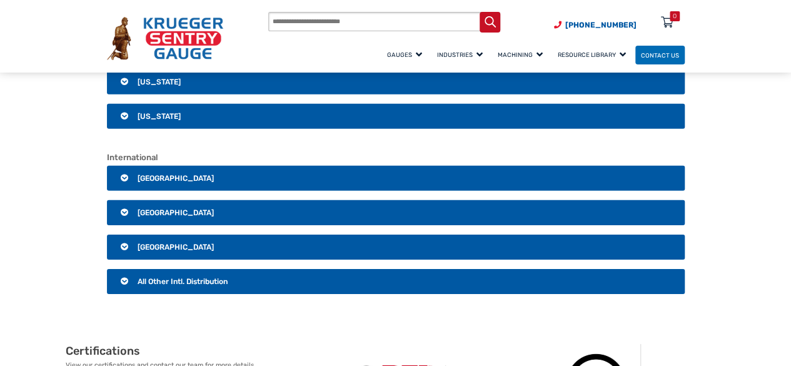
click at [158, 243] on span "[GEOGRAPHIC_DATA]" at bounding box center [176, 247] width 76 height 9
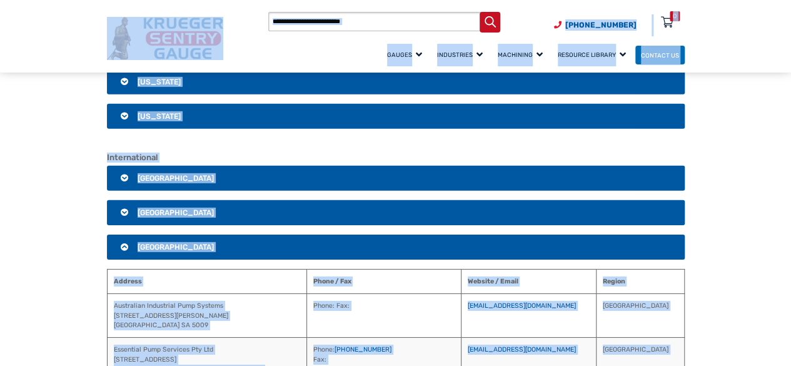
click at [168, 243] on span "[GEOGRAPHIC_DATA]" at bounding box center [176, 247] width 76 height 9
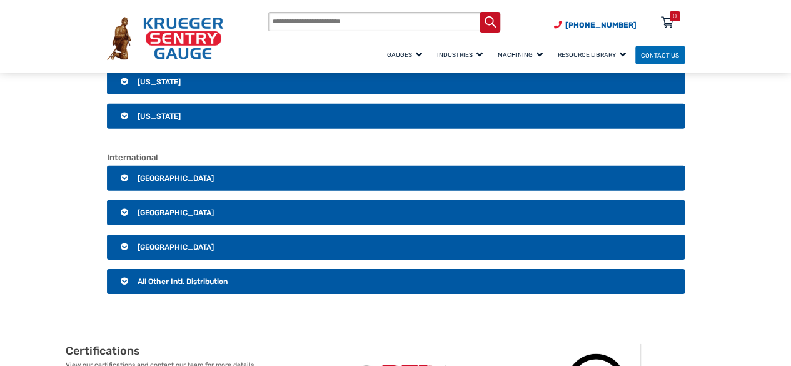
click at [178, 277] on span "All Other Intl. Distribution" at bounding box center [183, 281] width 90 height 9
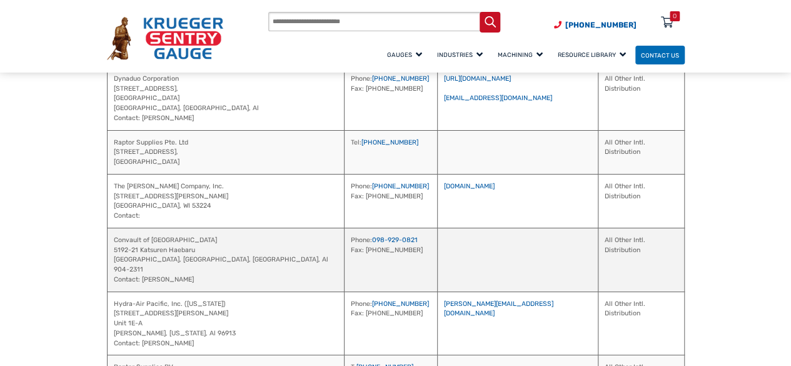
scroll to position [2172, 0]
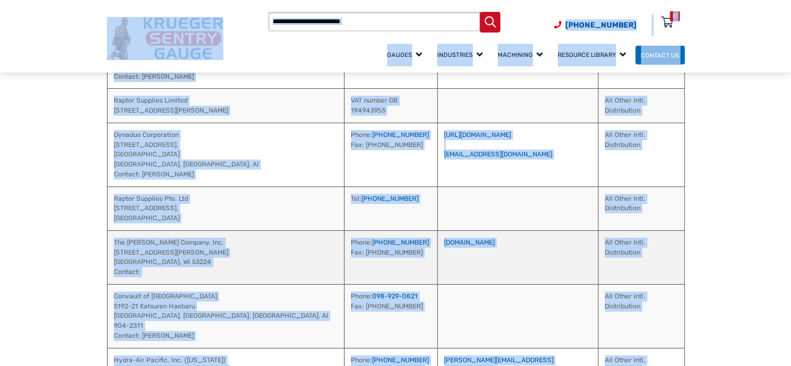
click at [208, 255] on td "The [PERSON_NAME] Company, Inc. [STREET_ADDRESS][PERSON_NAME] Contact:" at bounding box center [225, 257] width 237 height 54
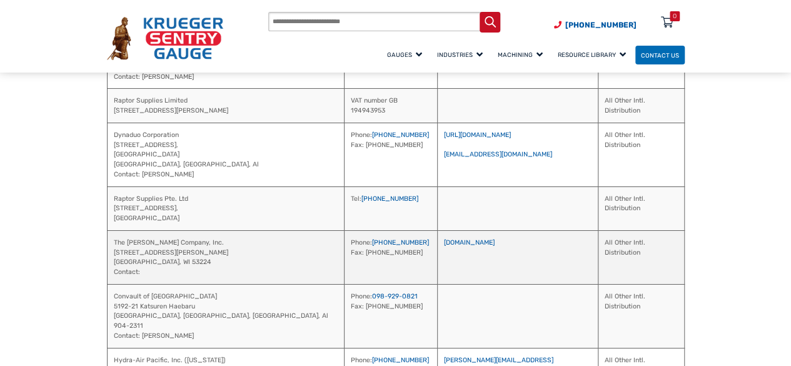
drag, startPoint x: 221, startPoint y: 230, endPoint x: 181, endPoint y: 230, distance: 40.0
click at [181, 230] on td "The [PERSON_NAME] Company, Inc. [STREET_ADDRESS][PERSON_NAME] Contact:" at bounding box center [225, 257] width 237 height 54
